Goal: Transaction & Acquisition: Purchase product/service

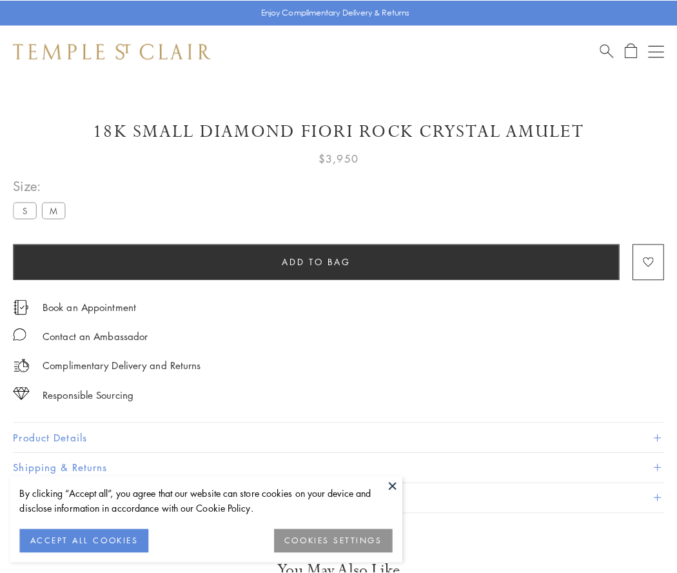
scroll to position [55, 0]
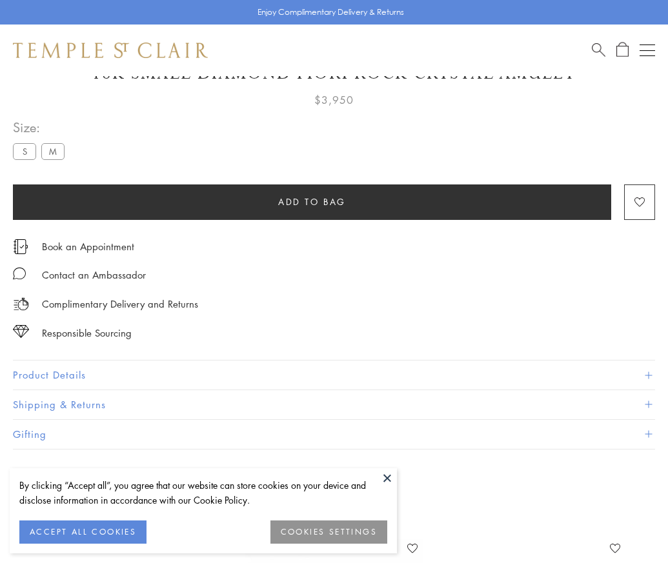
click at [312, 201] on span "Add to bag" at bounding box center [312, 202] width 68 height 14
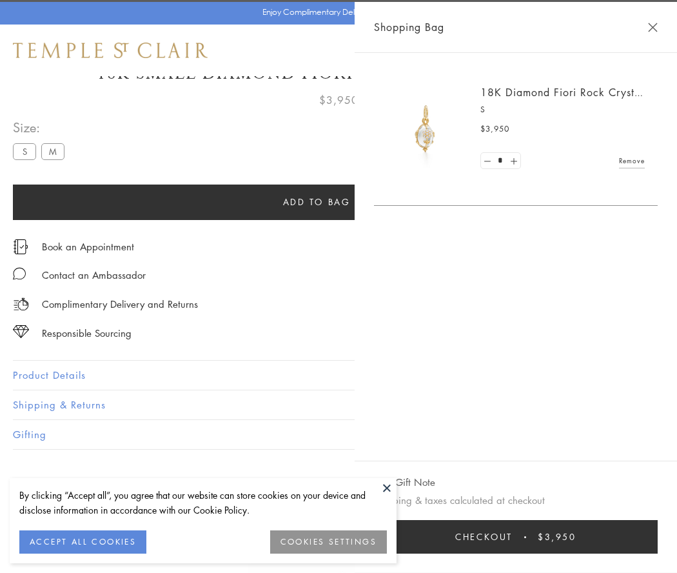
click at [513, 537] on span "Checkout" at bounding box center [483, 537] width 57 height 14
